Goal: Transaction & Acquisition: Purchase product/service

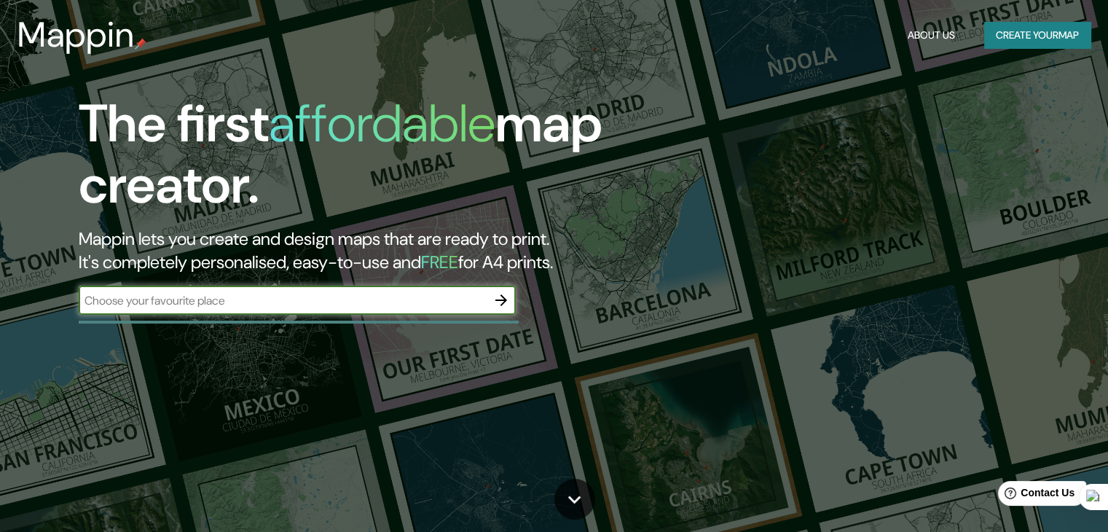
click at [374, 302] on input "text" at bounding box center [283, 300] width 408 height 17
type input "concep"
click at [514, 297] on button "button" at bounding box center [501, 300] width 29 height 29
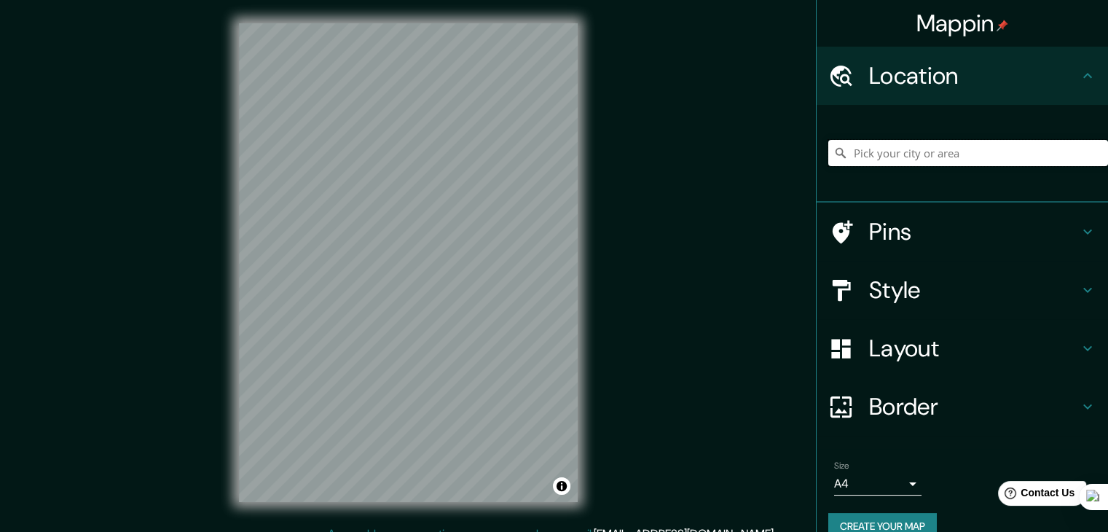
click at [997, 152] on input "Pick your city or area" at bounding box center [969, 153] width 280 height 26
click at [968, 144] on input "Pick your city or area" at bounding box center [969, 153] width 280 height 26
click at [880, 146] on input "Pick your city or area" at bounding box center [969, 153] width 280 height 26
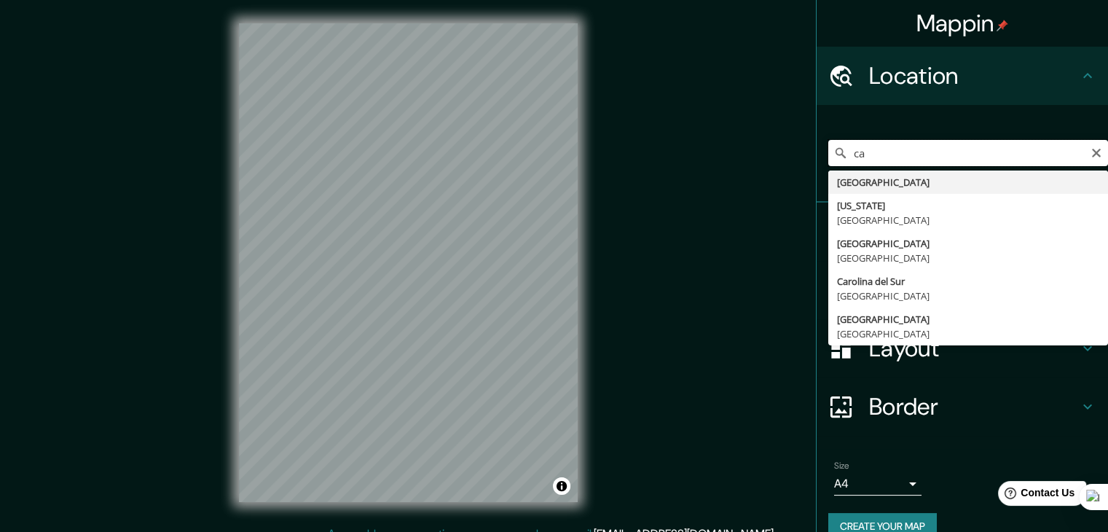
type input "c"
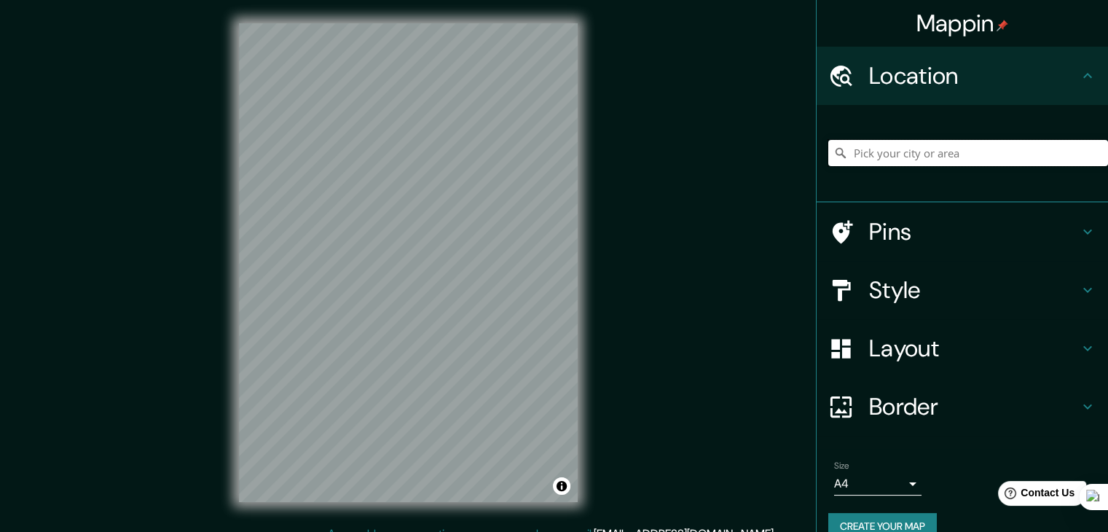
click at [913, 155] on input "Pick your city or area" at bounding box center [969, 153] width 280 height 26
click at [913, 152] on input "Pick your city or area" at bounding box center [969, 153] width 280 height 26
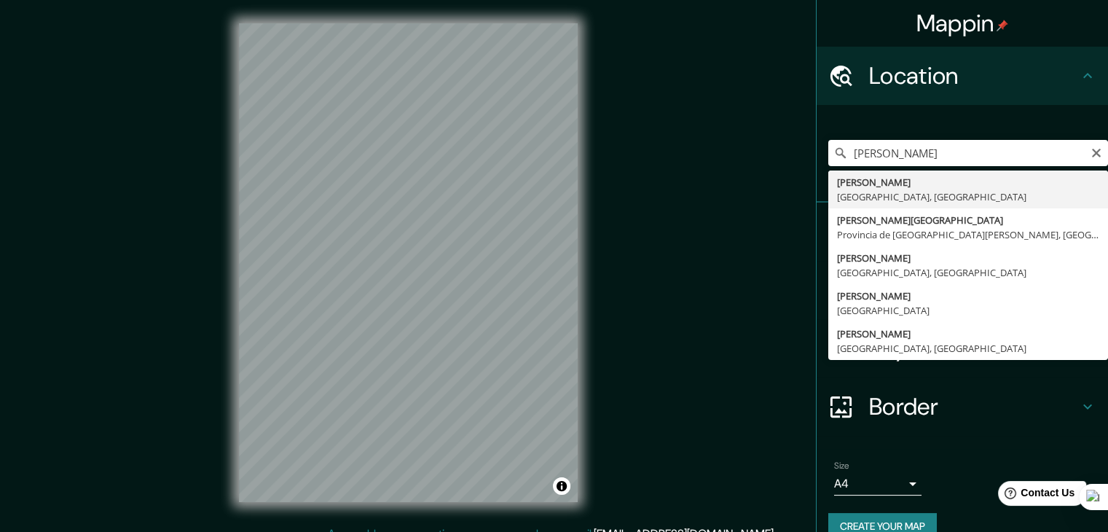
type input "[GEOGRAPHIC_DATA], [GEOGRAPHIC_DATA], [GEOGRAPHIC_DATA]"
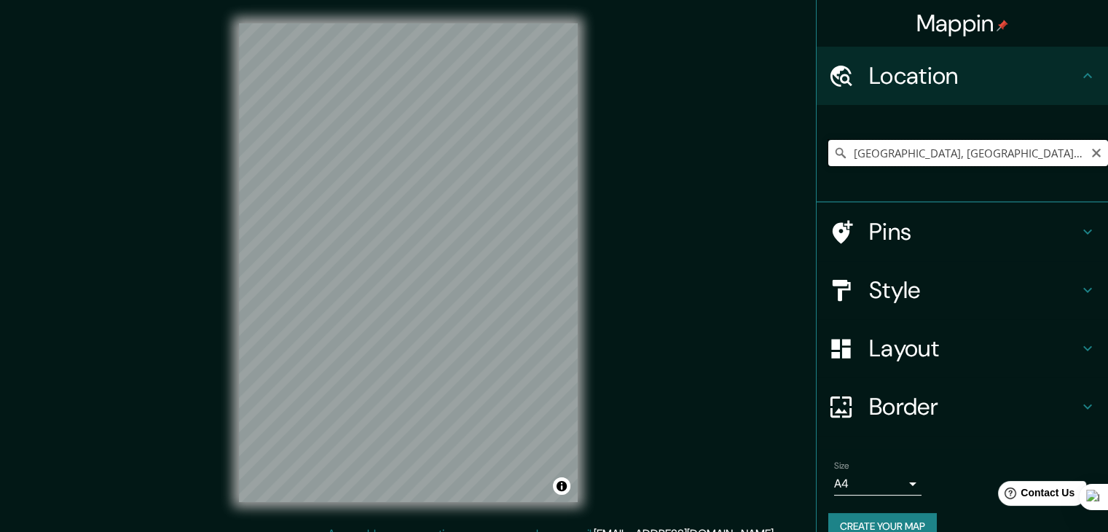
click at [1046, 149] on input "[GEOGRAPHIC_DATA], [GEOGRAPHIC_DATA], [GEOGRAPHIC_DATA]" at bounding box center [969, 153] width 280 height 26
click at [912, 291] on h4 "Style" at bounding box center [974, 289] width 210 height 29
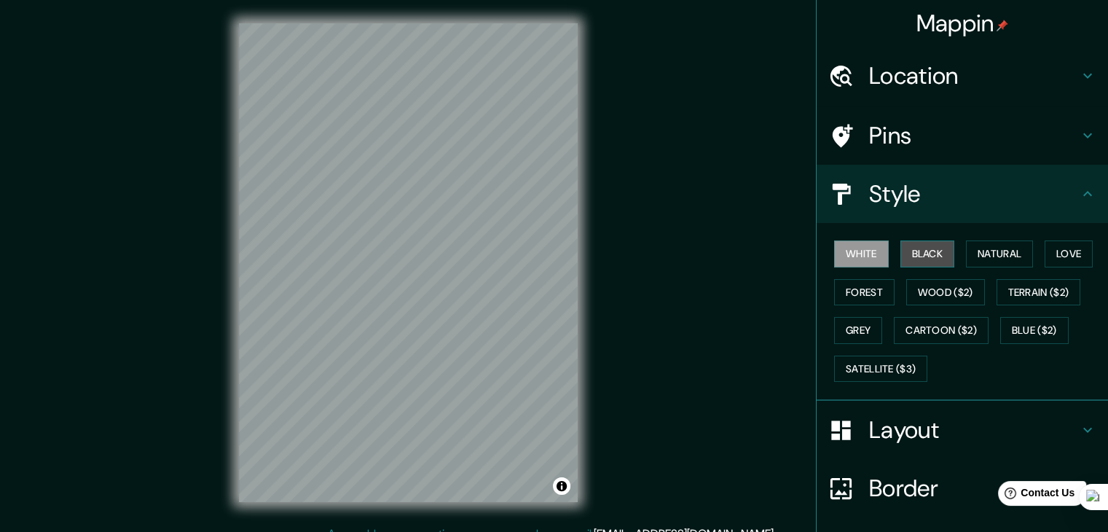
click at [927, 254] on button "Black" at bounding box center [928, 253] width 55 height 27
click at [854, 257] on button "White" at bounding box center [861, 253] width 55 height 27
click at [912, 256] on button "Black" at bounding box center [928, 253] width 55 height 27
click at [837, 243] on button "White" at bounding box center [861, 253] width 55 height 27
